Goal: Task Accomplishment & Management: Complete application form

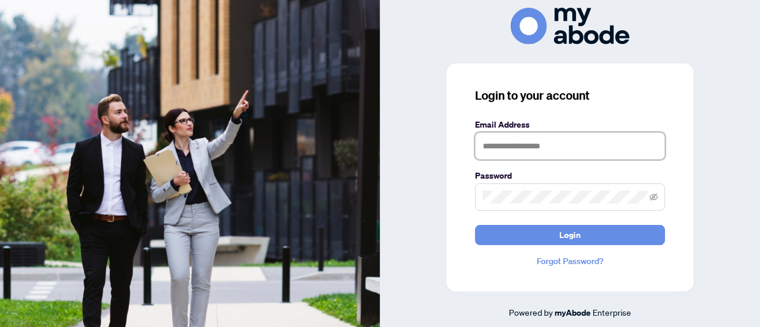
click at [544, 148] on input "text" at bounding box center [570, 145] width 190 height 27
type input "**********"
click at [566, 187] on span at bounding box center [570, 196] width 190 height 27
click at [475, 225] on button "Login" at bounding box center [570, 235] width 190 height 20
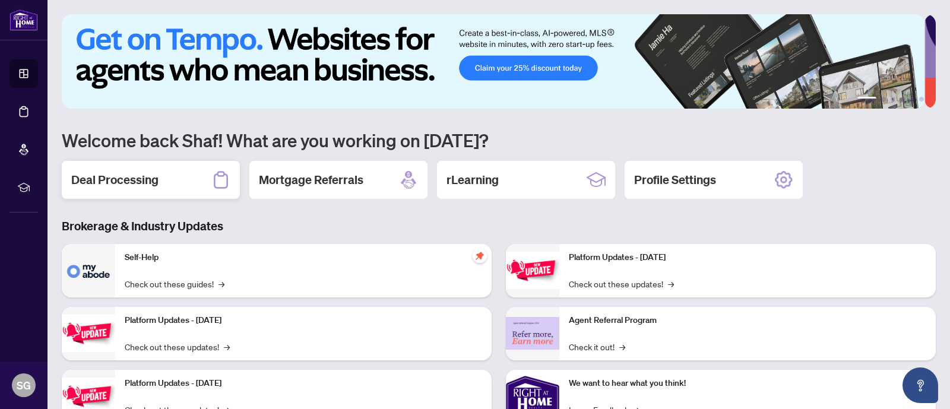
click at [172, 173] on div "Deal Processing" at bounding box center [151, 180] width 178 height 38
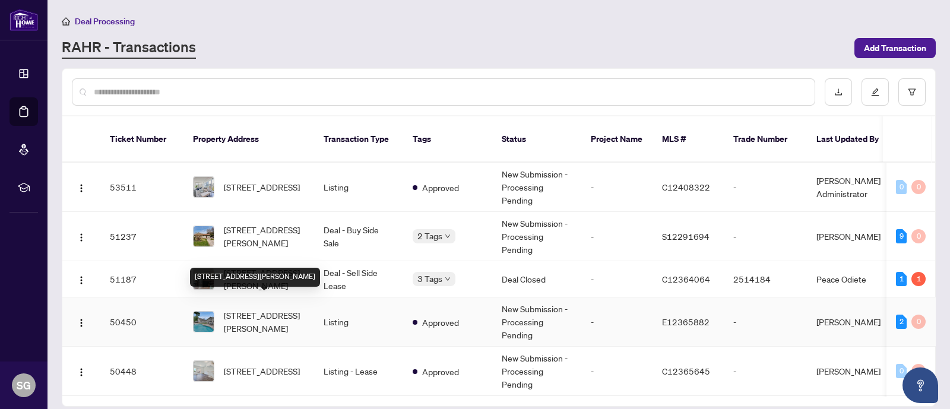
click at [280, 309] on span "[STREET_ADDRESS][PERSON_NAME]" at bounding box center [264, 322] width 81 height 26
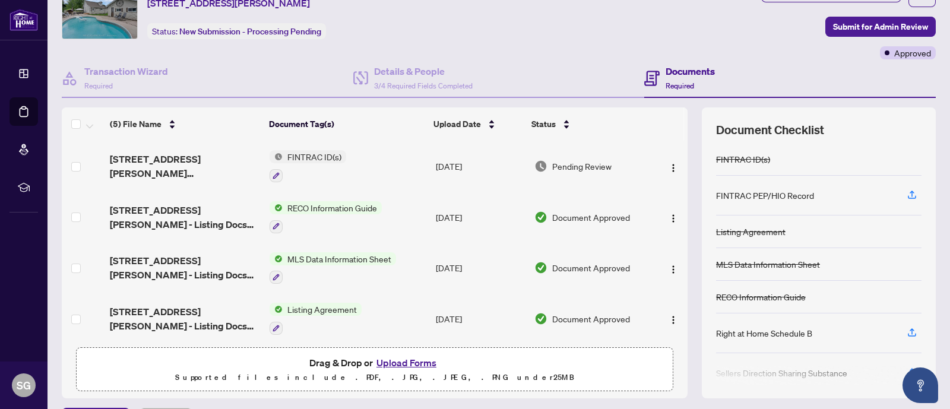
scroll to position [43, 0]
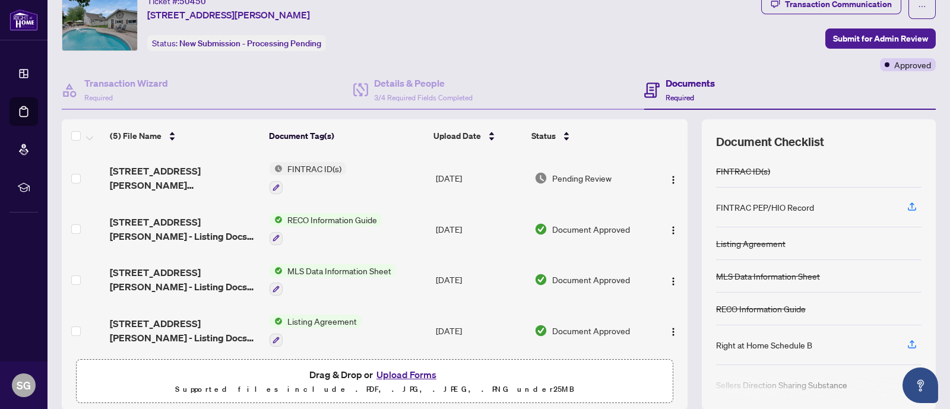
click at [406, 375] on button "Upload Forms" at bounding box center [406, 374] width 67 height 15
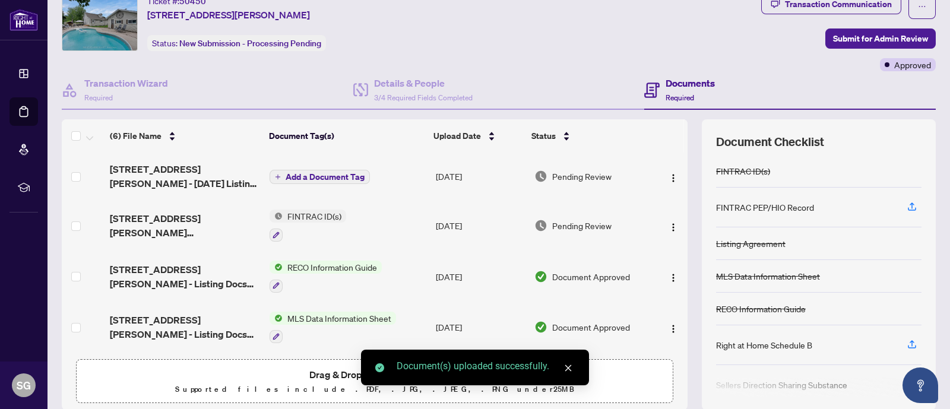
scroll to position [0, 0]
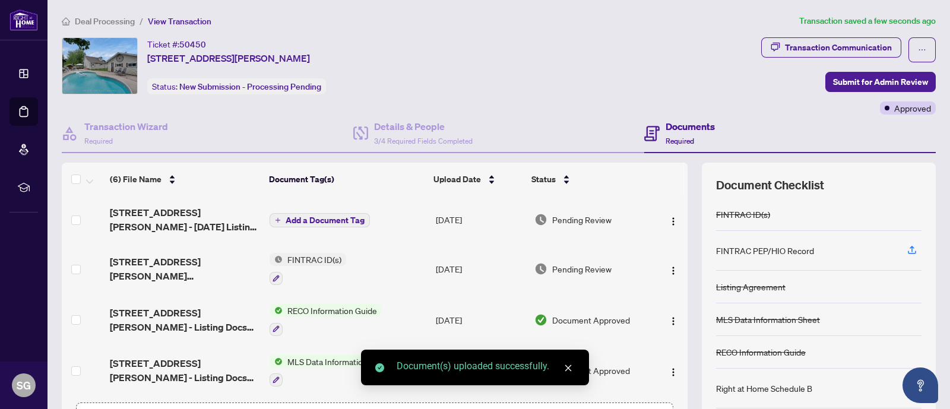
click at [318, 218] on span "Add a Document Tag" at bounding box center [325, 220] width 79 height 8
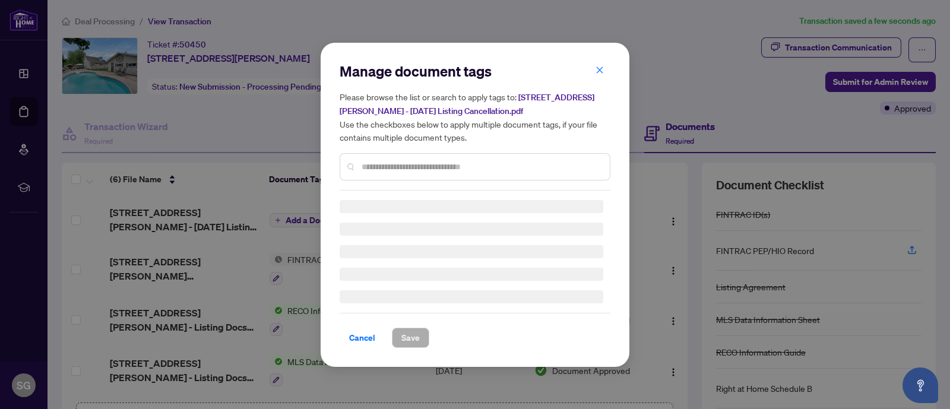
click at [472, 164] on input "text" at bounding box center [480, 166] width 239 height 13
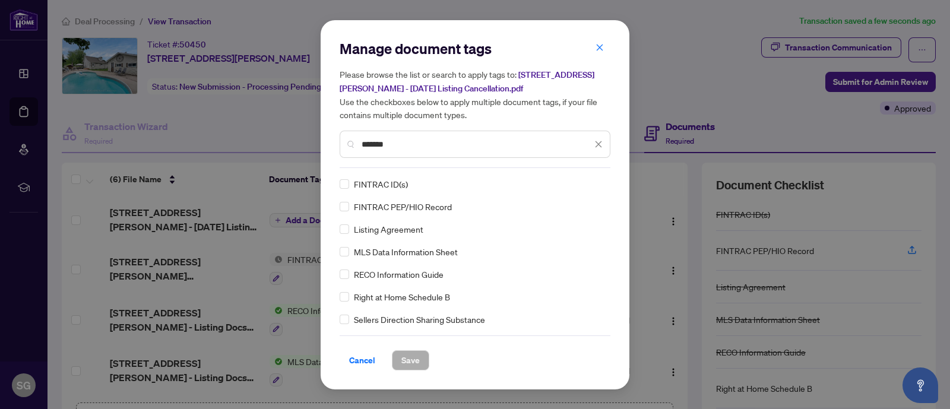
type input "*******"
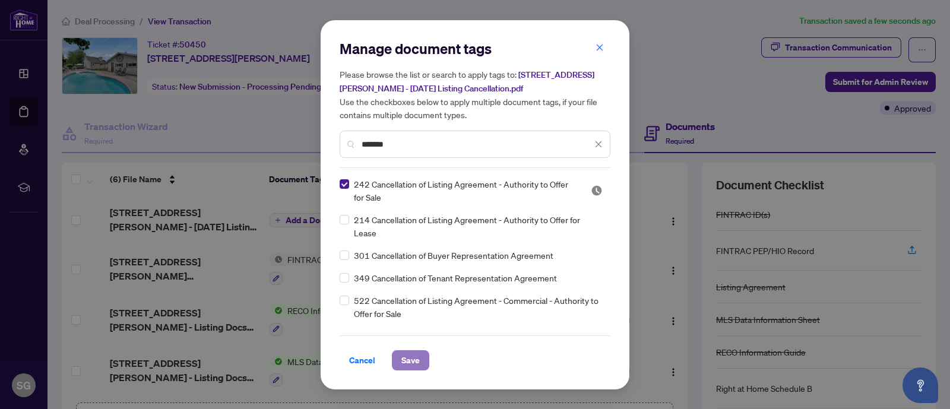
click at [414, 360] on span "Save" at bounding box center [410, 360] width 18 height 19
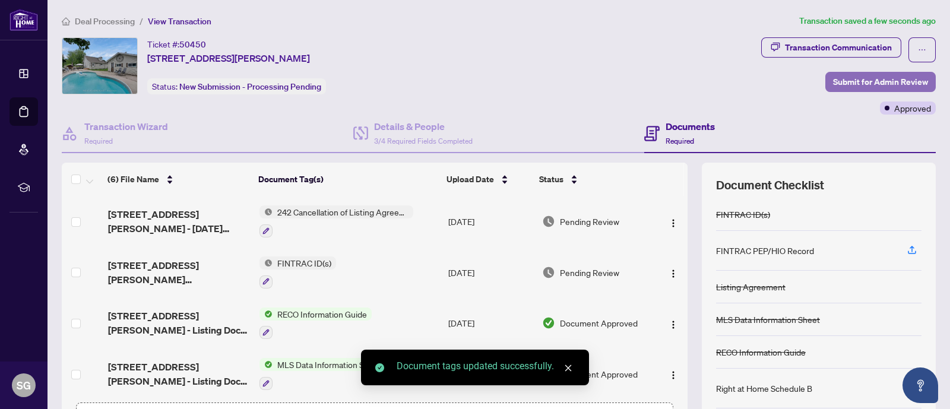
click at [880, 80] on span "Submit for Admin Review" at bounding box center [880, 81] width 95 height 19
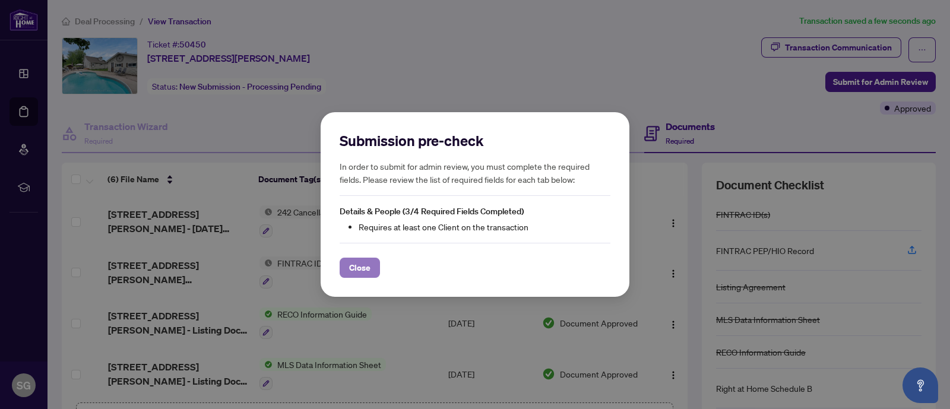
click at [365, 262] on span "Close" at bounding box center [359, 267] width 21 height 19
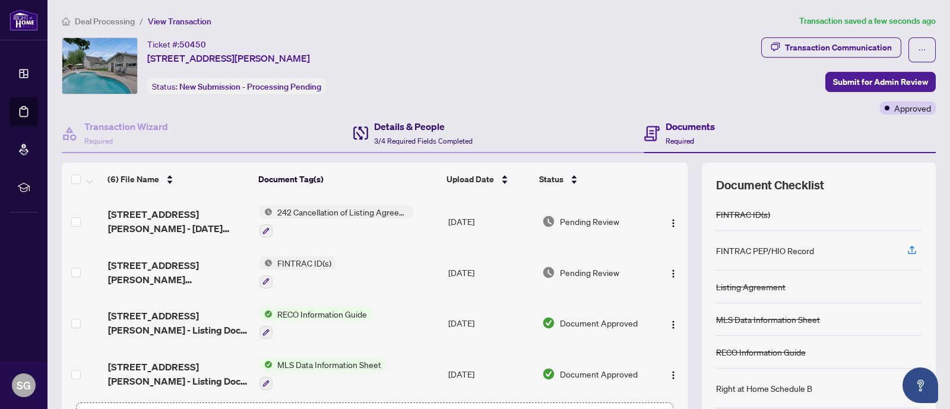
click at [357, 131] on icon at bounding box center [360, 133] width 15 height 14
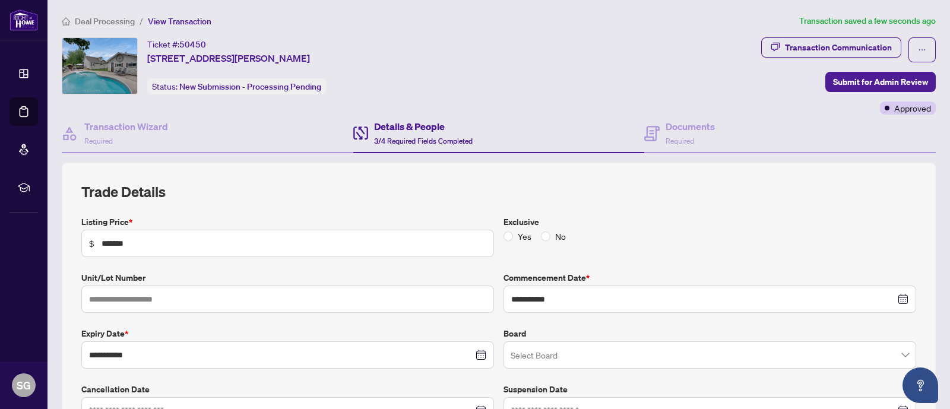
scroll to position [321, 0]
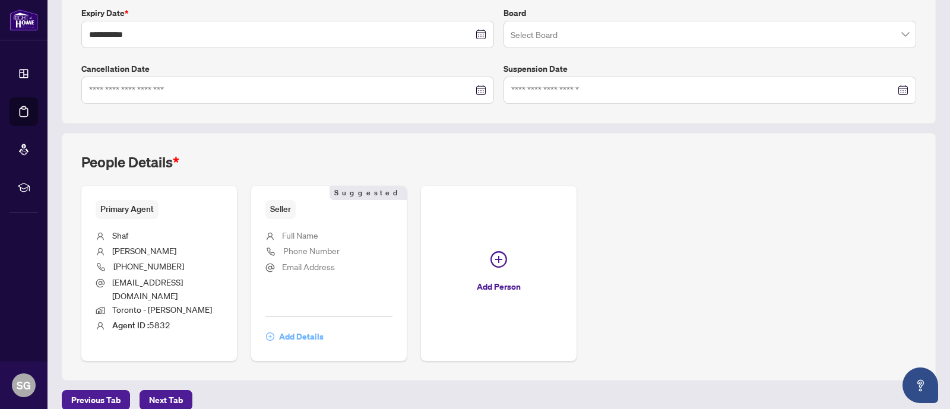
click at [290, 327] on span "Add Details" at bounding box center [301, 336] width 45 height 19
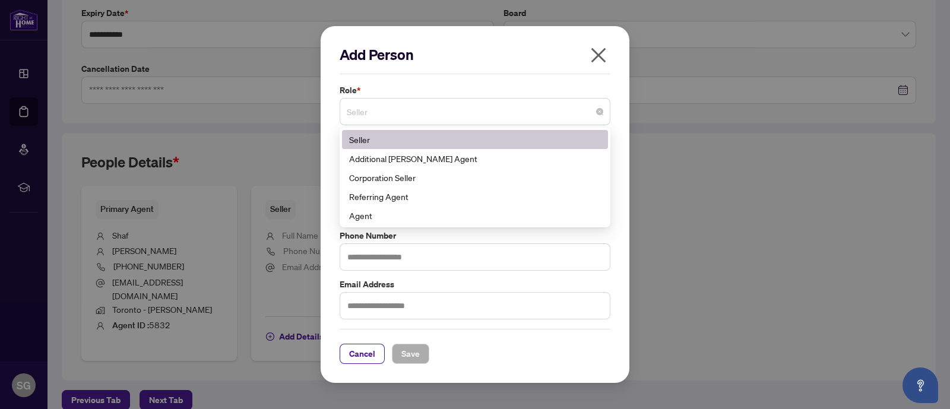
click at [406, 115] on span "Seller" at bounding box center [475, 111] width 256 height 23
type input "*"
click at [401, 144] on div "Seller" at bounding box center [475, 139] width 252 height 13
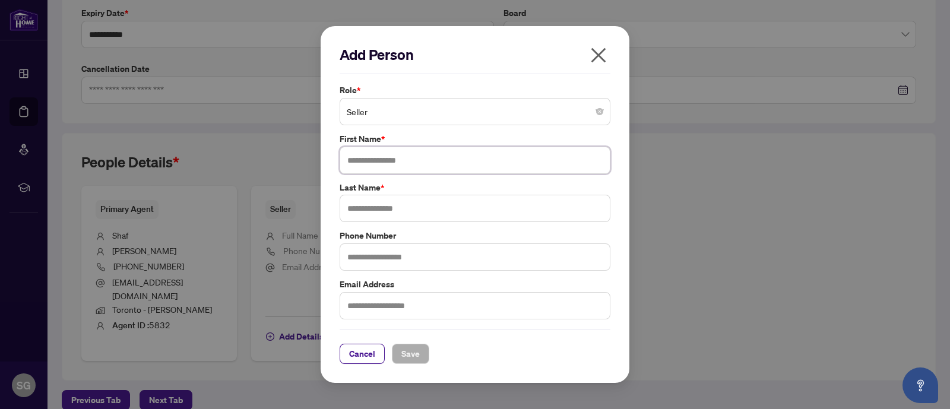
click at [398, 161] on input "text" at bounding box center [475, 160] width 271 height 27
type input "******"
type input "*******"
click at [395, 356] on button "Save" at bounding box center [410, 354] width 37 height 20
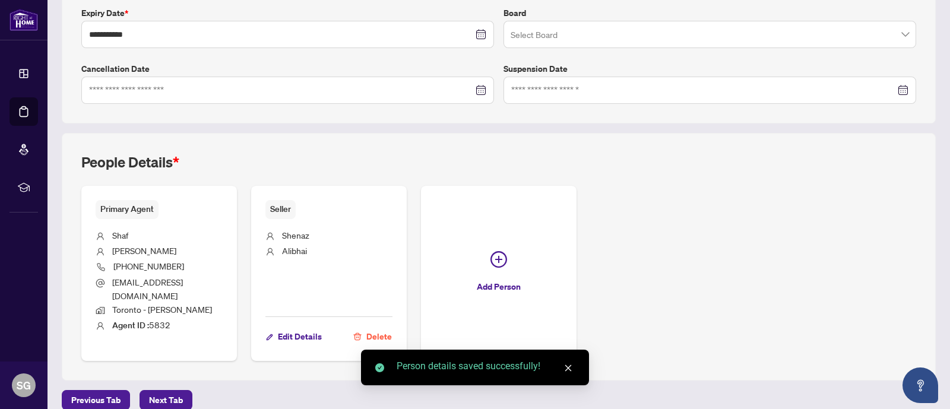
scroll to position [0, 0]
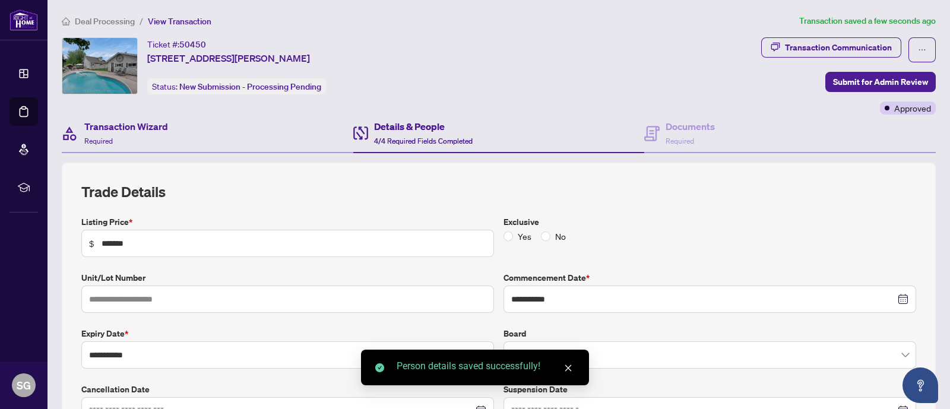
click at [168, 132] on div "Transaction Wizard Required" at bounding box center [207, 134] width 291 height 39
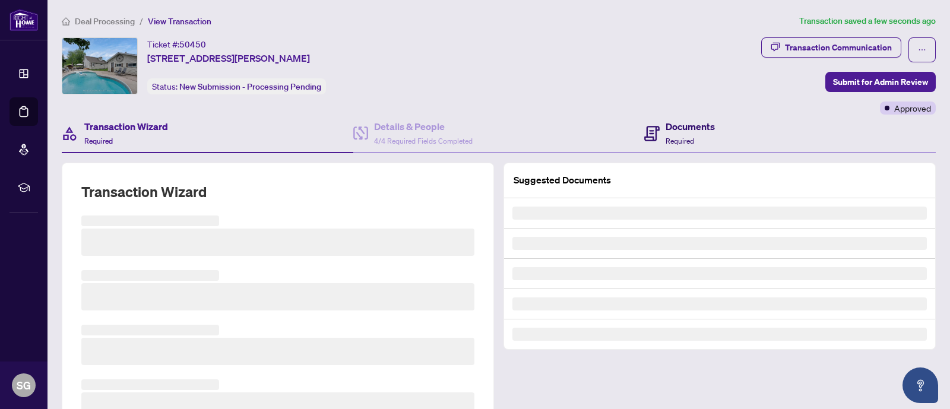
click at [696, 119] on h4 "Documents" at bounding box center [689, 126] width 49 height 14
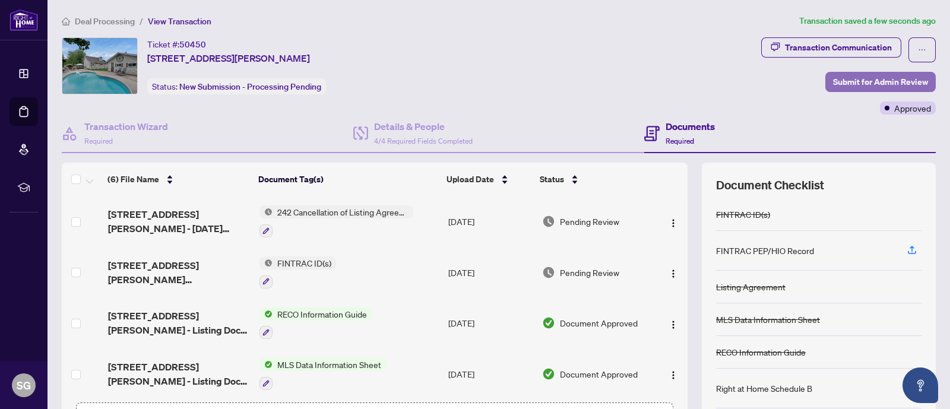
click at [890, 78] on span "Submit for Admin Review" at bounding box center [880, 81] width 95 height 19
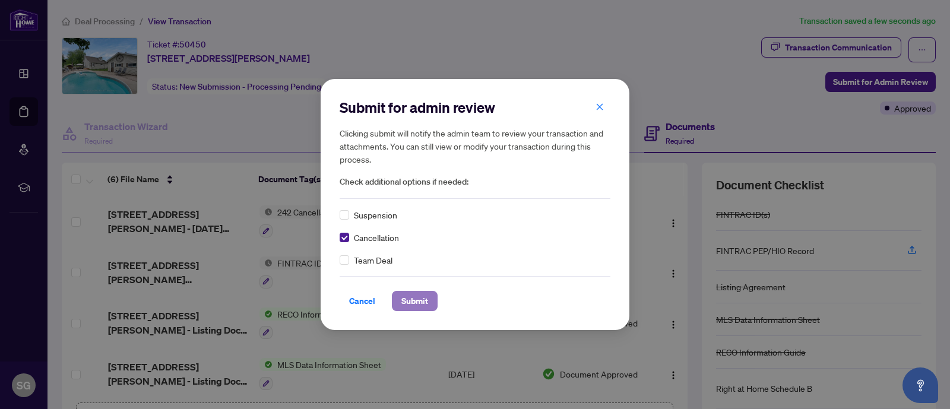
click at [418, 299] on span "Submit" at bounding box center [414, 300] width 27 height 19
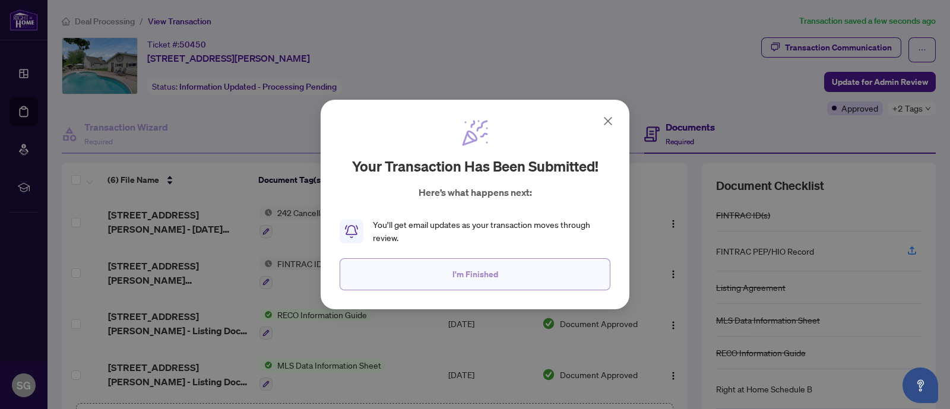
click at [477, 278] on span "I'm Finished" at bounding box center [475, 274] width 46 height 19
